Goal: Task Accomplishment & Management: Manage account settings

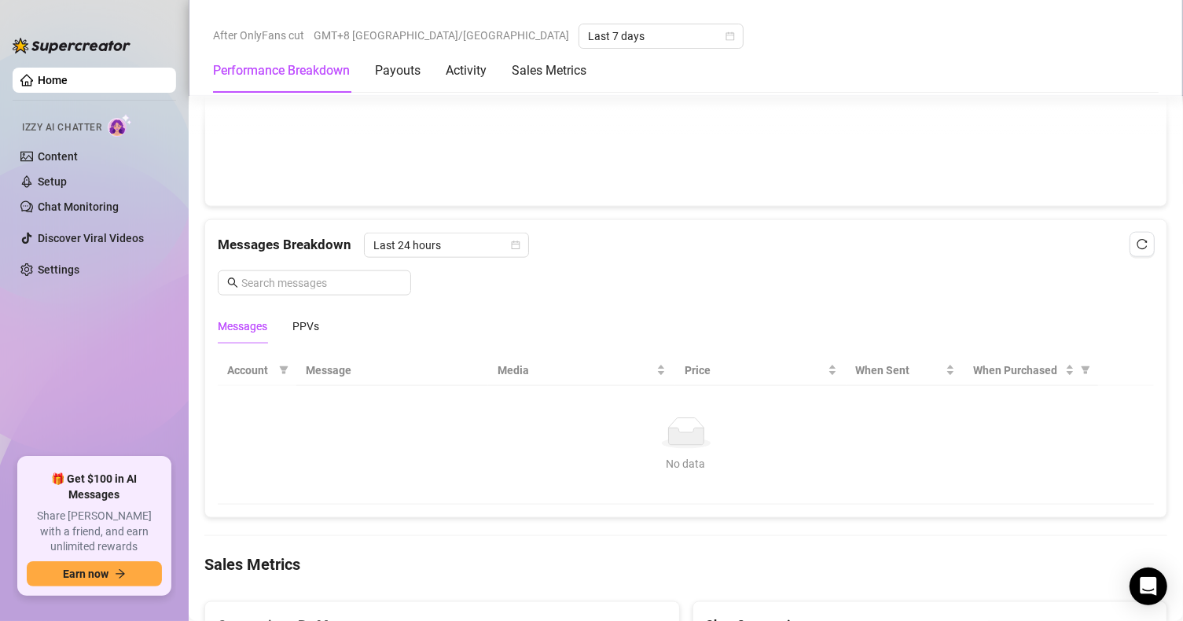
scroll to position [1415, 0]
click at [1016, 365] on span "When Purchased" at bounding box center [1018, 369] width 88 height 17
click at [584, 331] on div "Messages PPVs" at bounding box center [686, 325] width 936 height 36
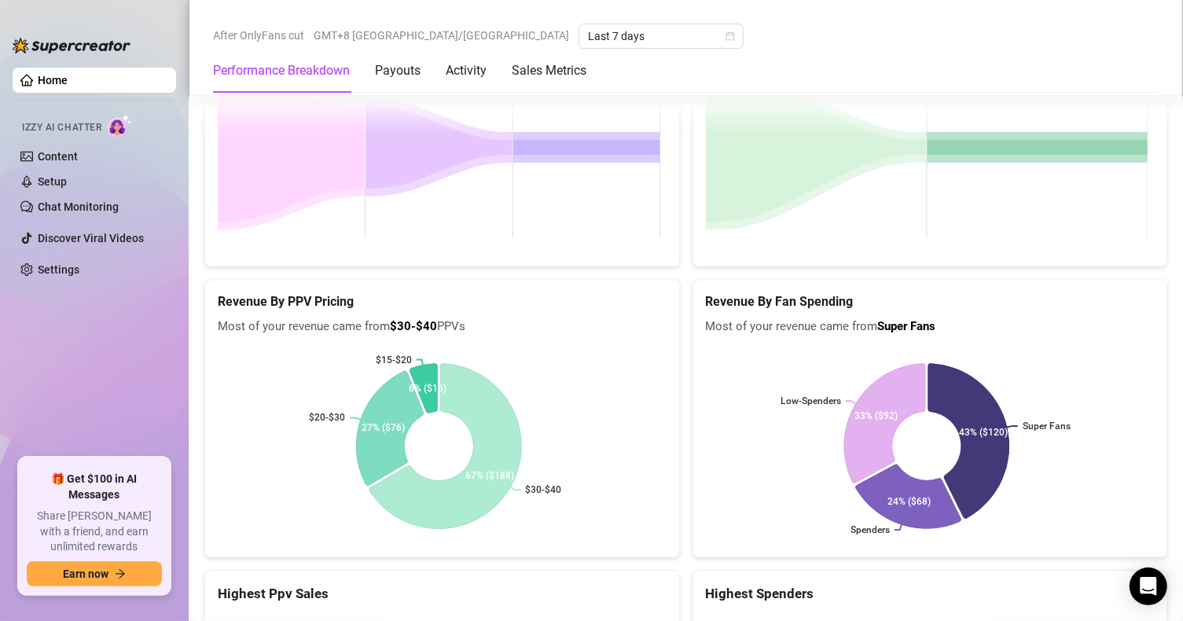
scroll to position [2332, 0]
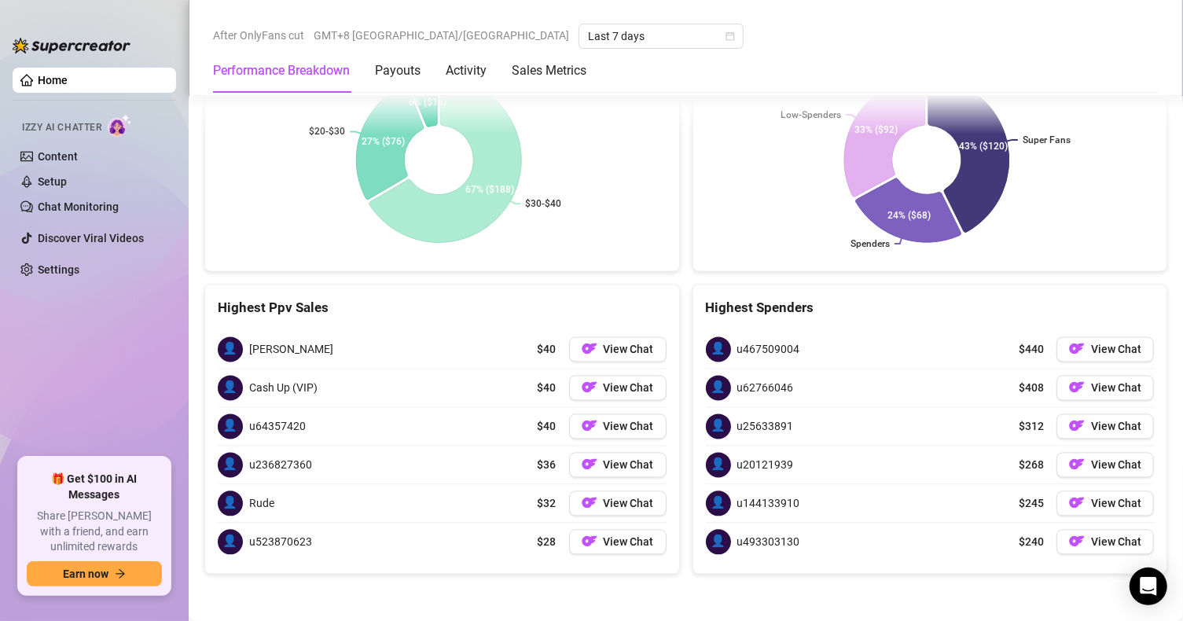
click at [693, 259] on div "Super Fans Spenders Low-Spenders 43% ($120) 24% ($68) 33% ($92)" at bounding box center [930, 160] width 474 height 222
click at [607, 226] on rect at bounding box center [439, 159] width 443 height 197
drag, startPoint x: 607, startPoint y: 226, endPoint x: 560, endPoint y: 217, distance: 48.0
click at [560, 217] on rect at bounding box center [439, 159] width 443 height 197
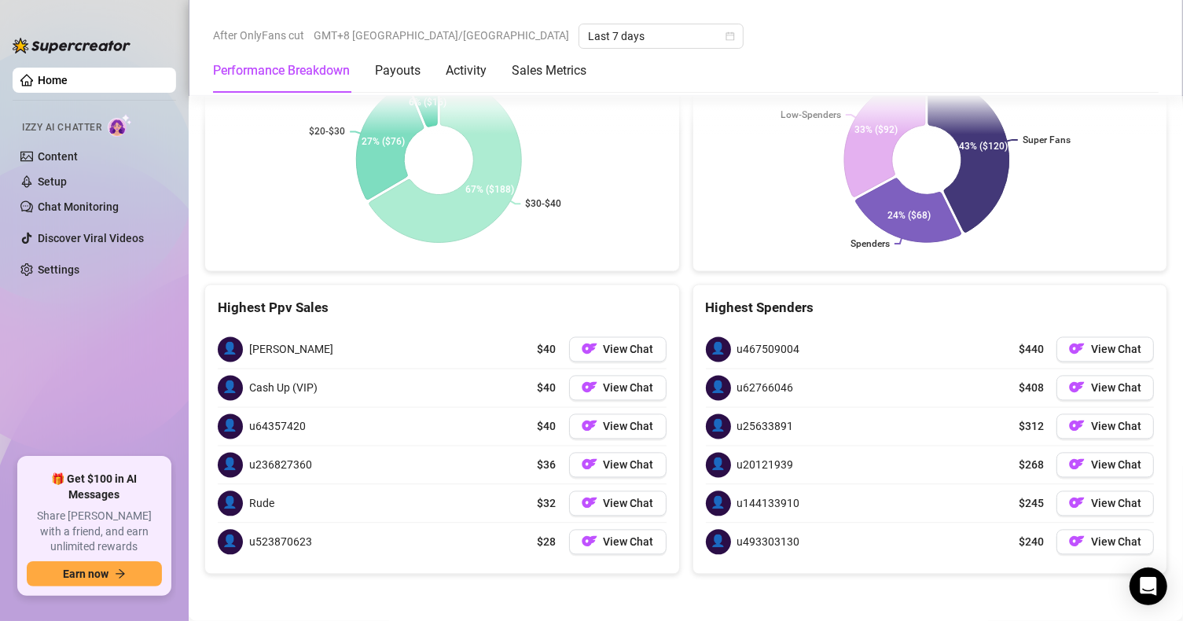
click at [693, 188] on div "Super Fans Spenders Low-Spenders 43% ($120) 24% ($68) 33% ($92)" at bounding box center [930, 160] width 474 height 222
click at [739, 186] on rect at bounding box center [927, 159] width 443 height 197
click at [664, 129] on div "$30-$40 $20-$30 $15-$20 67% ($188) 27% ($76) 6% ($16)" at bounding box center [442, 160] width 474 height 222
click at [693, 63] on div "Performance Breakdown Payouts Activity Sales Metrics" at bounding box center [686, 71] width 946 height 44
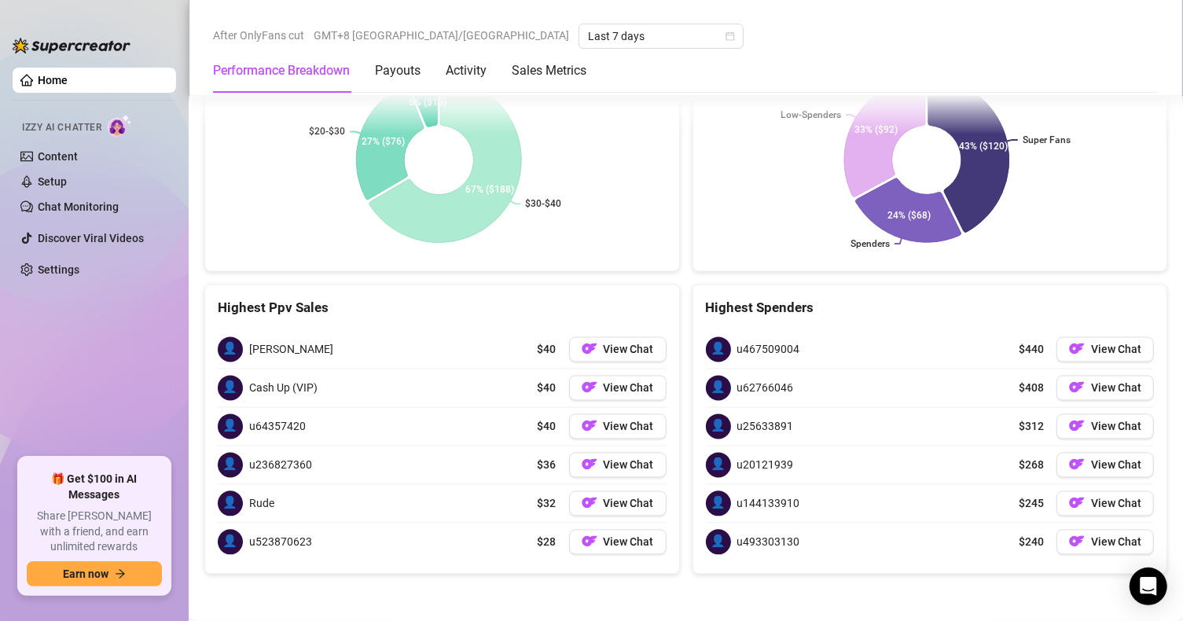
click at [693, 63] on div "Performance Breakdown Payouts Activity Sales Metrics" at bounding box center [686, 71] width 946 height 44
click at [1038, 80] on div "Performance Breakdown Payouts Activity Sales Metrics" at bounding box center [686, 71] width 946 height 44
click at [999, 344] on div "👤 u467509004 $440 View Chat" at bounding box center [930, 349] width 449 height 38
click at [780, 413] on div "👤 u25633891 $312 View Chat" at bounding box center [930, 426] width 449 height 38
click at [909, 324] on div "👤 u467509004 $440 View Chat 👤 u62766046 $408 View Chat 👤 u25633891 $312 View Ch…" at bounding box center [930, 445] width 474 height 255
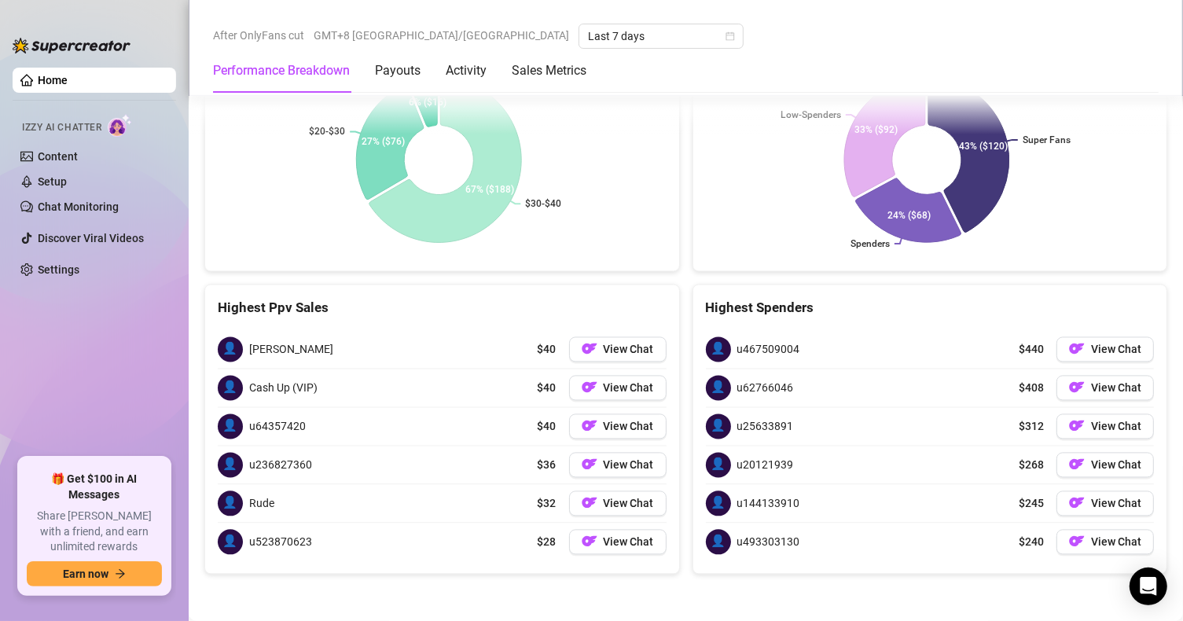
click at [909, 324] on div "👤 u467509004 $440 View Chat 👤 u62766046 $408 View Chat 👤 u25633891 $312 View Ch…" at bounding box center [930, 445] width 474 height 255
click at [606, 215] on rect at bounding box center [439, 159] width 443 height 197
click at [711, 161] on rect at bounding box center [927, 159] width 443 height 197
click at [874, 56] on div "Performance Breakdown Payouts Activity Sales Metrics" at bounding box center [686, 71] width 946 height 44
click at [877, 52] on div "Performance Breakdown Payouts Activity Sales Metrics" at bounding box center [686, 71] width 946 height 44
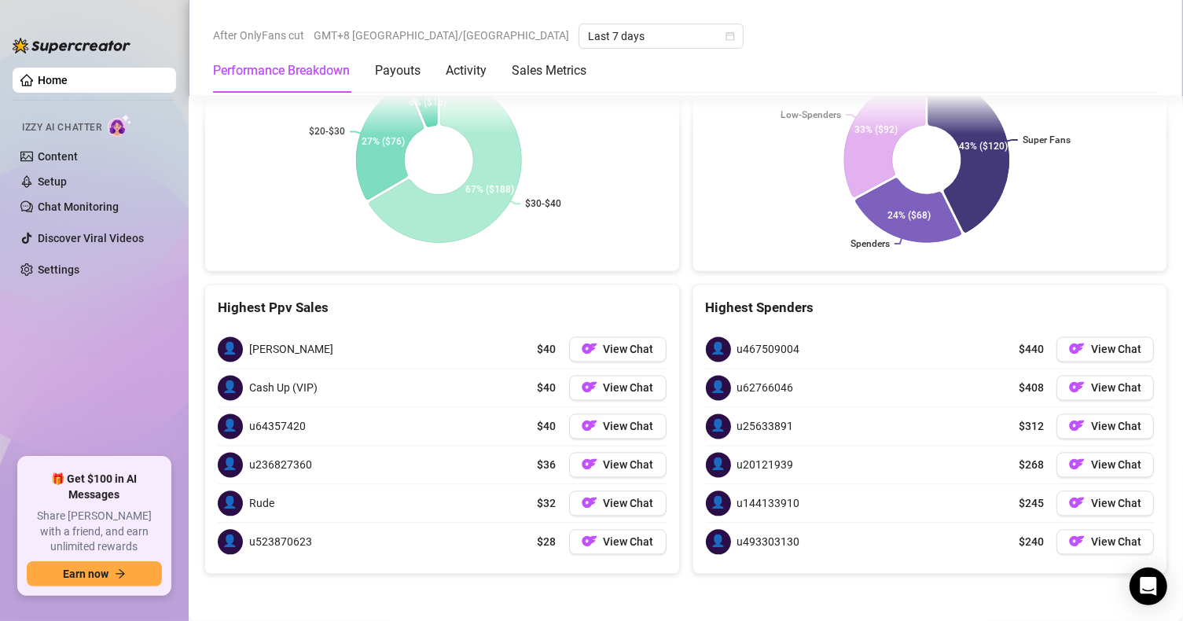
click at [877, 52] on div "Performance Breakdown Payouts Activity Sales Metrics" at bounding box center [686, 71] width 946 height 44
